Goal: Information Seeking & Learning: Compare options

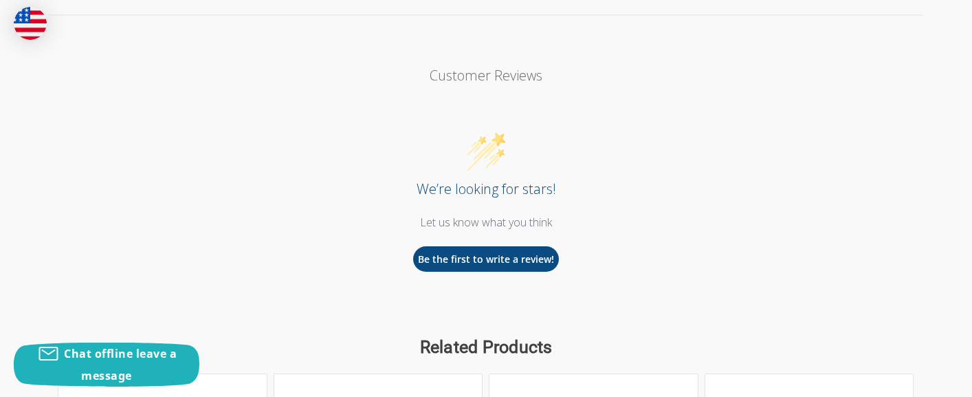
scroll to position [1587, 0]
